Goal: Task Accomplishment & Management: Manage account settings

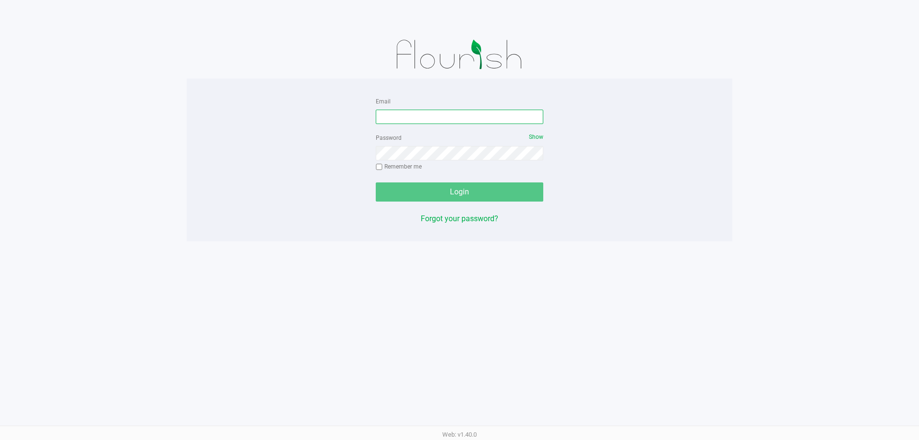
click at [454, 123] on input "Email" at bounding box center [460, 117] width 168 height 14
type input "[EMAIL_ADDRESS][DOMAIN_NAME]"
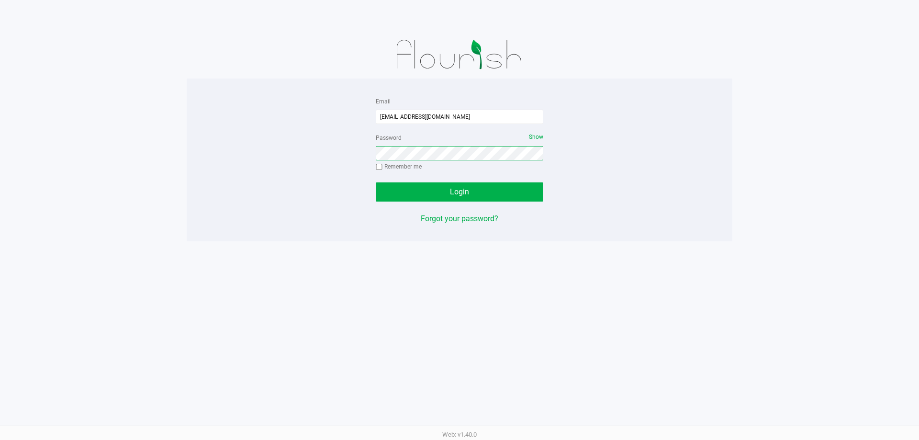
click at [376, 182] on button "Login" at bounding box center [460, 191] width 168 height 19
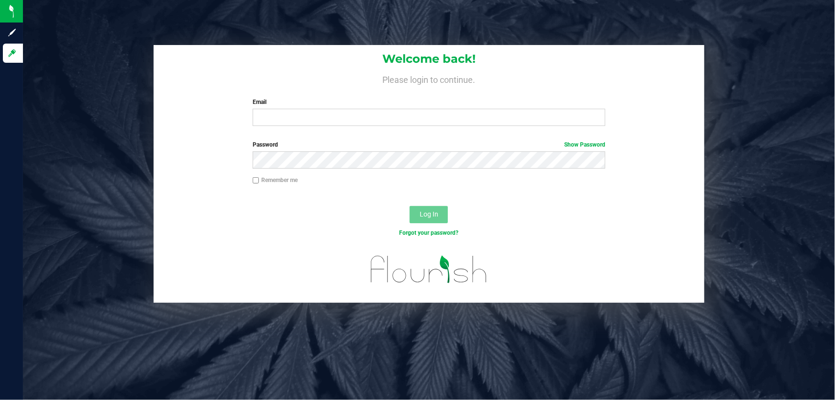
click at [323, 126] on div "Welcome back! Please login to continue. Email Required Please format your email…" at bounding box center [429, 89] width 551 height 89
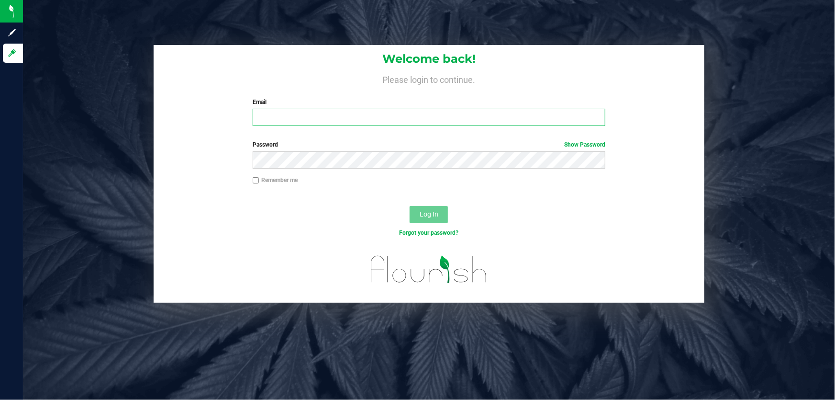
click at [323, 119] on input "Email" at bounding box center [429, 117] width 353 height 17
type input "[EMAIL_ADDRESS][DOMAIN_NAME]"
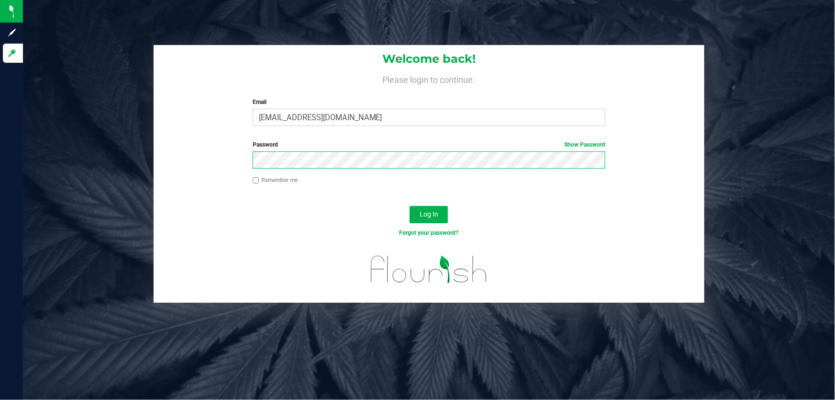
click at [410, 206] on button "Log In" at bounding box center [429, 214] width 38 height 17
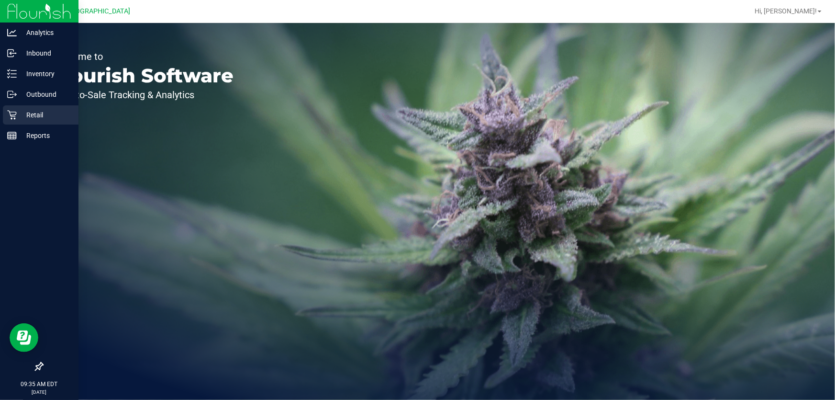
click at [10, 116] on icon at bounding box center [12, 115] width 10 height 10
click at [32, 108] on div "Retail" at bounding box center [41, 114] width 76 height 19
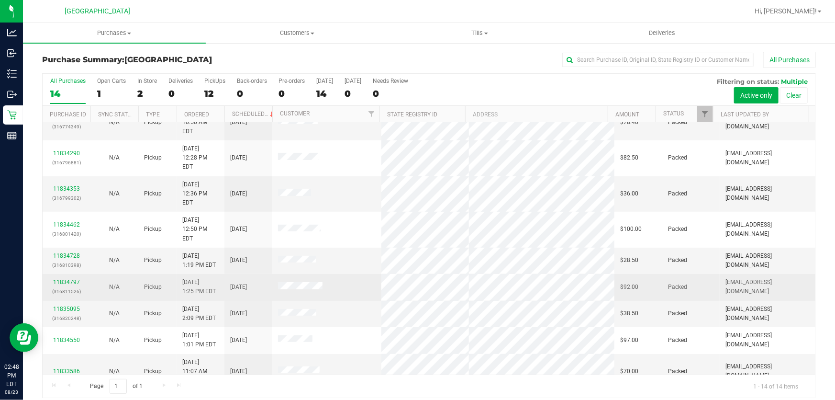
scroll to position [118, 0]
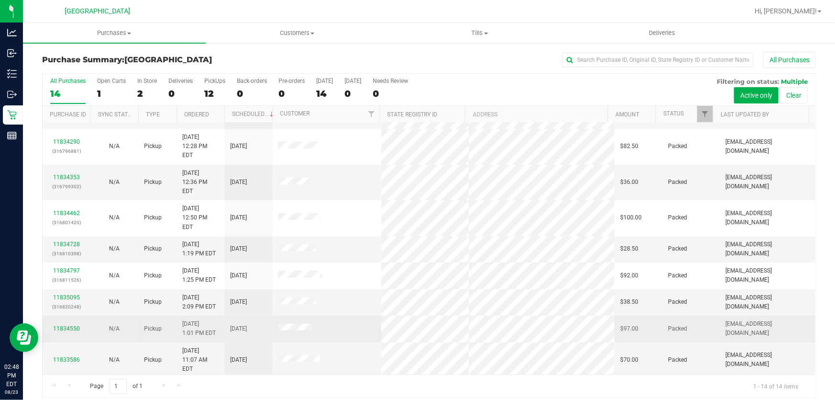
click at [629, 315] on td "$97.00" at bounding box center [639, 328] width 48 height 26
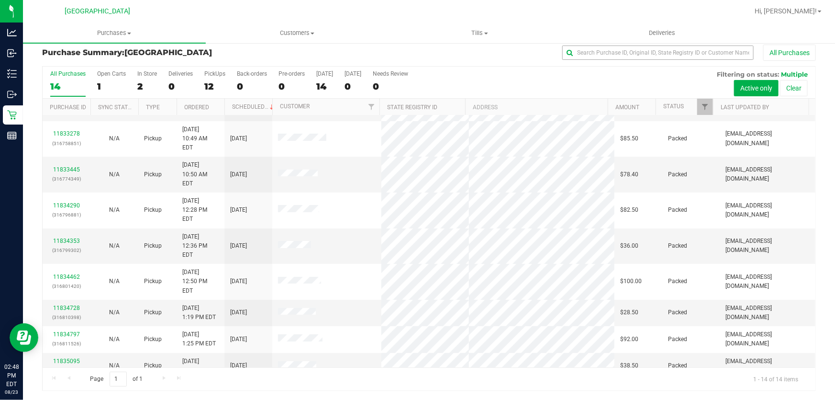
scroll to position [0, 0]
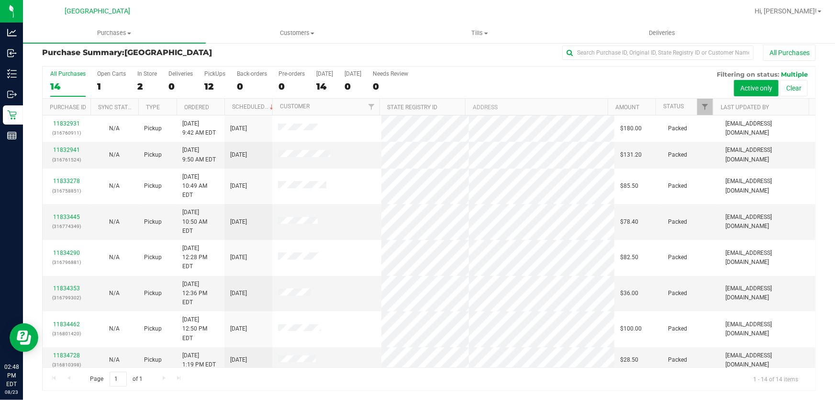
click at [573, 21] on nav "Delray Beach WC Hi, [PERSON_NAME]!" at bounding box center [429, 11] width 812 height 23
click at [486, 21] on nav "Delray Beach WC Hi, [PERSON_NAME]!" at bounding box center [429, 11] width 812 height 23
click at [413, 33] on span "Tills" at bounding box center [480, 33] width 182 height 9
click at [414, 48] on ul "Manage tills Reconcile e-payments" at bounding box center [480, 64] width 183 height 40
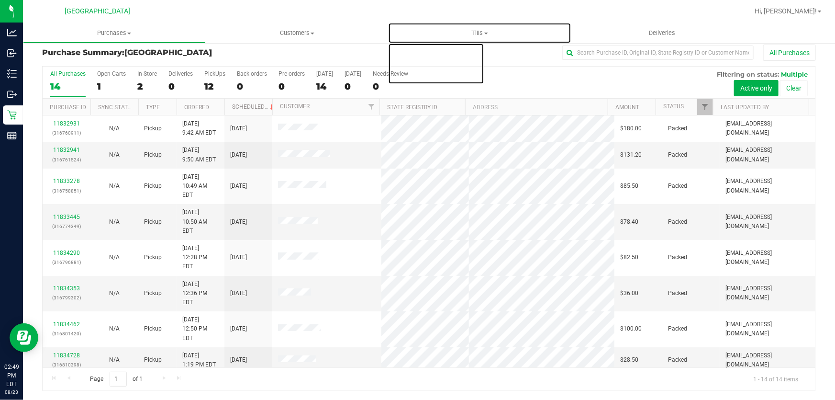
scroll to position [118, 0]
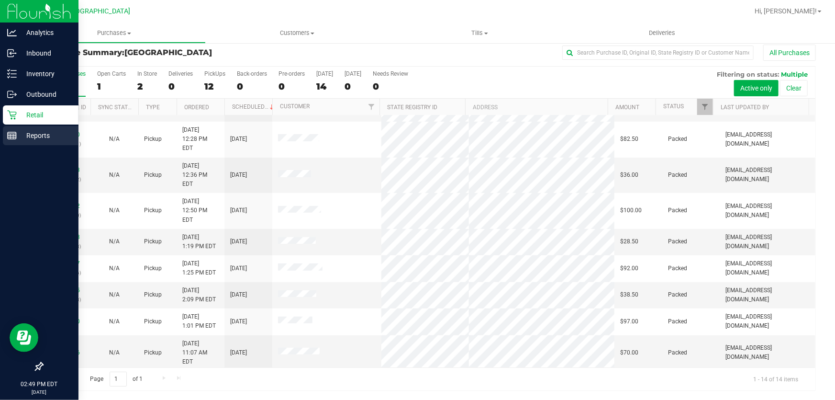
click at [35, 144] on div "Reports" at bounding box center [41, 135] width 76 height 19
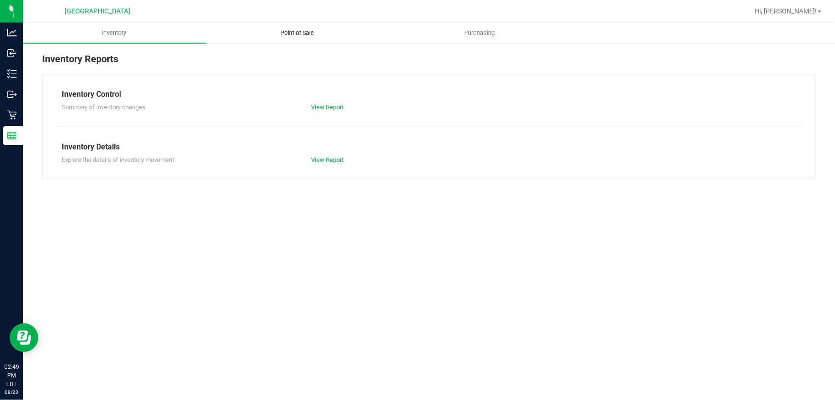
click at [301, 37] on uib-tab-heading "Point of Sale" at bounding box center [297, 32] width 182 height 19
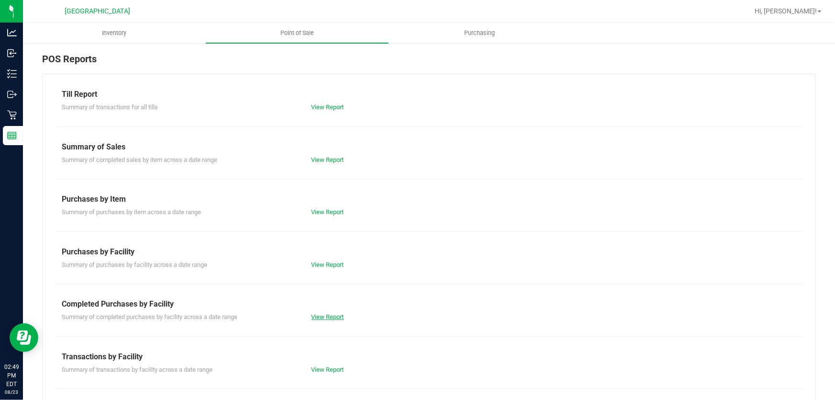
click at [331, 318] on link "View Report" at bounding box center [328, 316] width 33 height 7
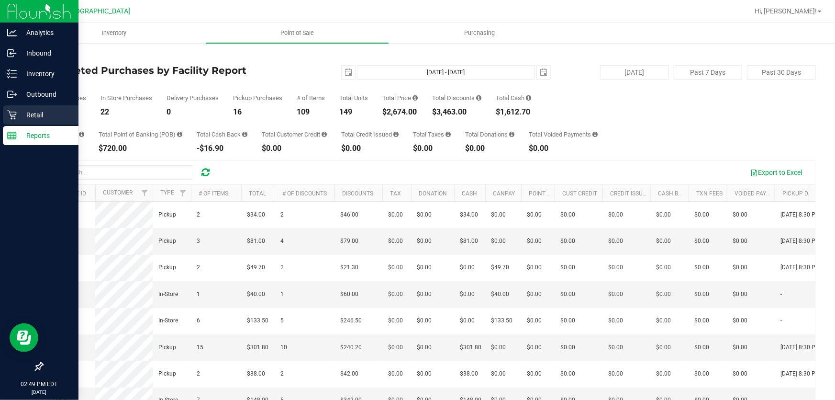
click at [35, 120] on p "Retail" at bounding box center [45, 114] width 57 height 11
